Goal: Transaction & Acquisition: Download file/media

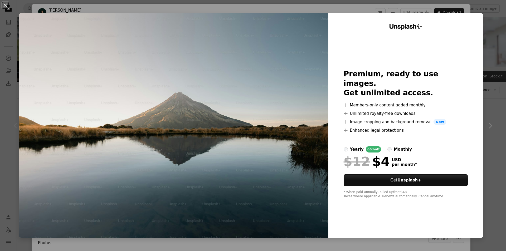
scroll to position [79, 0]
click at [494, 31] on div "An X shape Unsplash+ Premium, ready to use images. Get unlimited access. A plus…" at bounding box center [253, 125] width 506 height 251
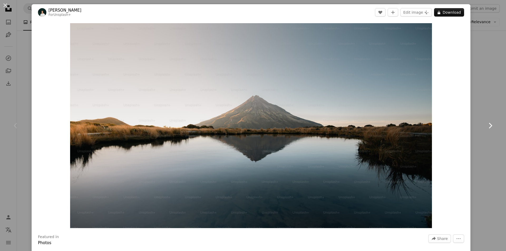
click at [491, 125] on icon "Chevron right" at bounding box center [490, 126] width 8 height 8
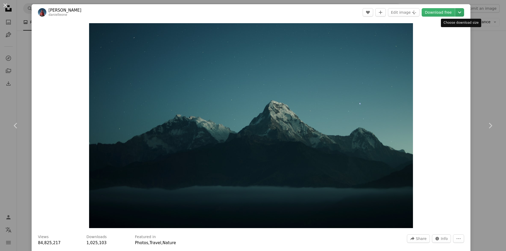
click at [459, 13] on icon "Choose download size" at bounding box center [459, 13] width 3 height 2
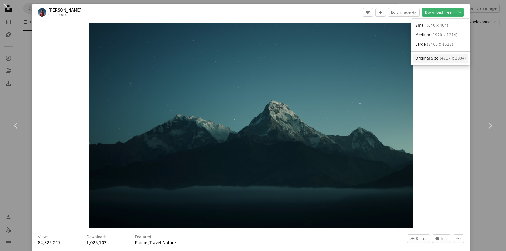
click at [440, 58] on span "( 4717 x 2984 )" at bounding box center [453, 58] width 26 height 4
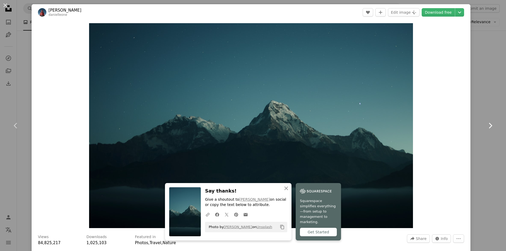
click at [491, 127] on icon "Chevron right" at bounding box center [490, 126] width 8 height 8
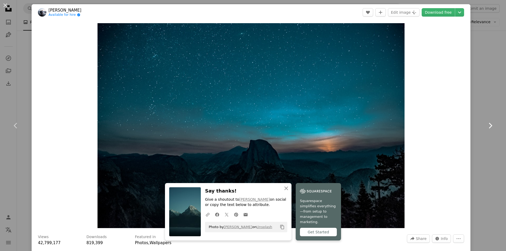
click at [490, 126] on icon "Chevron right" at bounding box center [490, 126] width 8 height 8
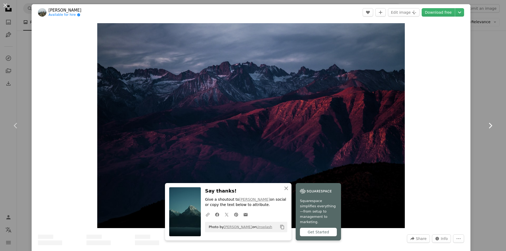
click at [491, 125] on icon at bounding box center [490, 126] width 3 height 6
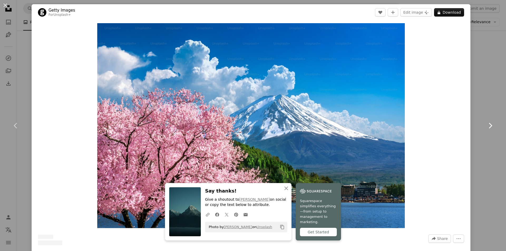
click at [491, 125] on icon at bounding box center [490, 126] width 3 height 6
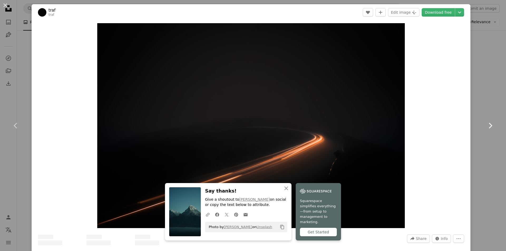
click at [491, 125] on icon at bounding box center [490, 126] width 3 height 6
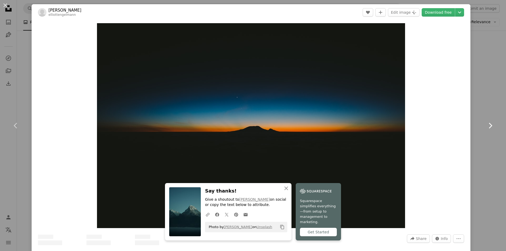
click at [491, 125] on icon at bounding box center [490, 126] width 3 height 6
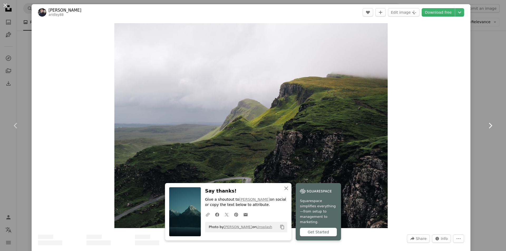
click at [491, 125] on icon at bounding box center [490, 126] width 3 height 6
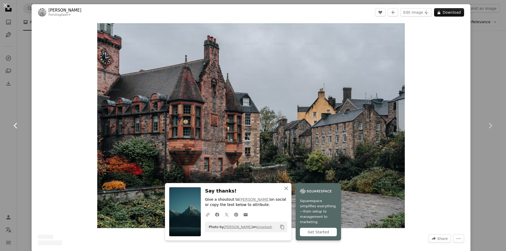
click at [17, 126] on icon "Chevron left" at bounding box center [16, 126] width 8 height 8
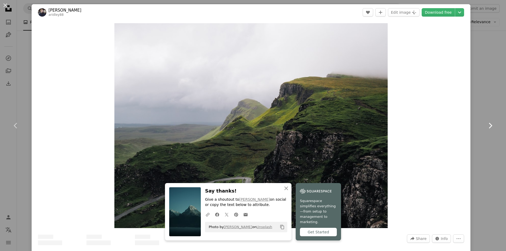
click at [490, 127] on icon at bounding box center [490, 126] width 3 height 6
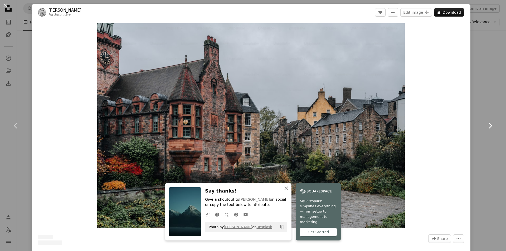
click at [490, 127] on icon "Chevron right" at bounding box center [490, 126] width 8 height 8
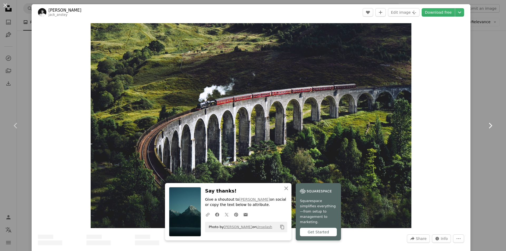
click at [490, 127] on icon "Chevron right" at bounding box center [490, 126] width 8 height 8
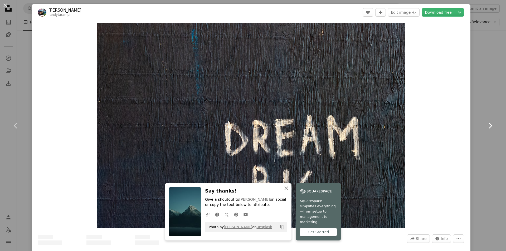
click at [490, 127] on icon "Chevron right" at bounding box center [490, 126] width 8 height 8
